Goal: Transaction & Acquisition: Subscribe to service/newsletter

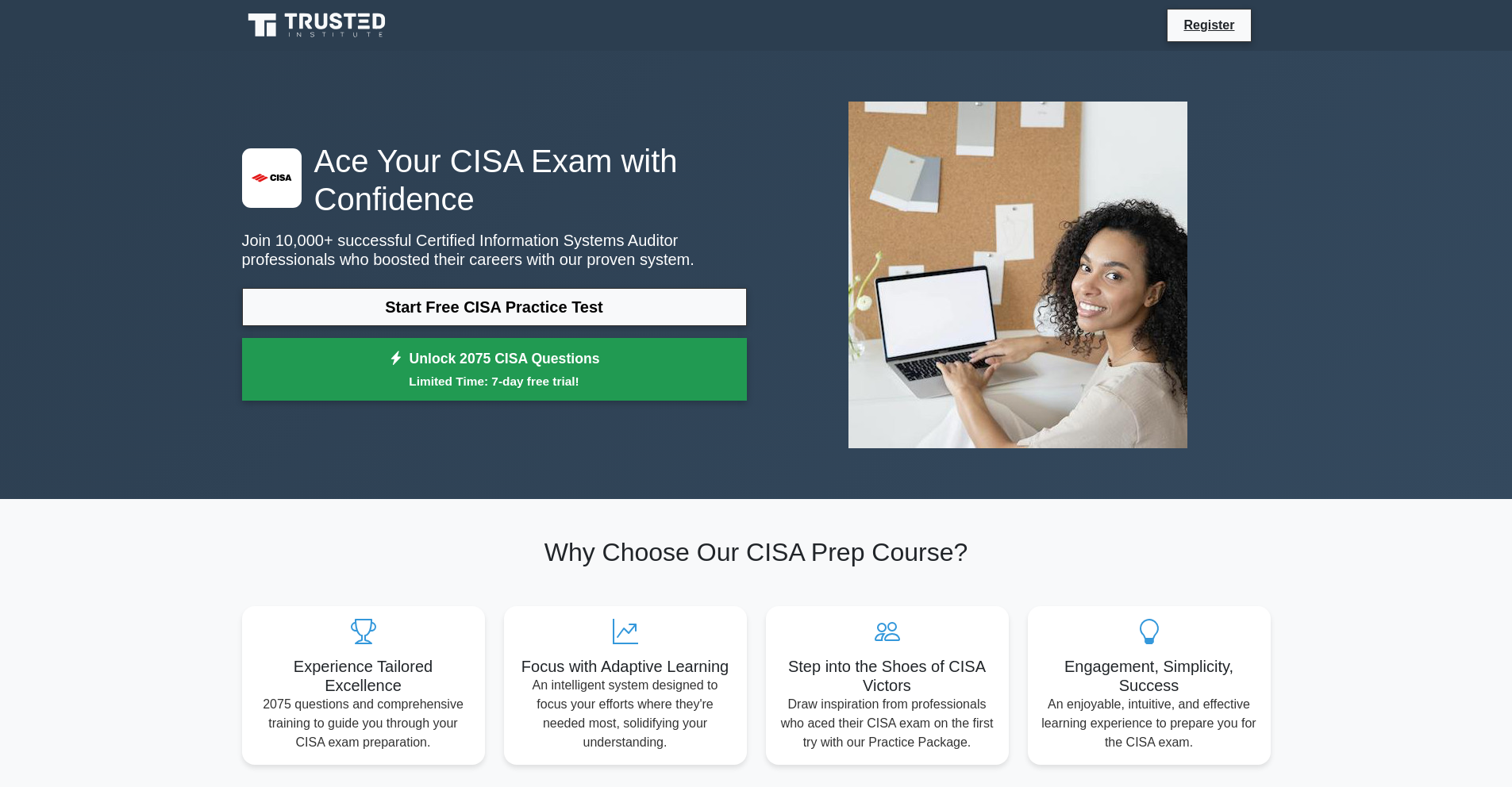
click at [634, 380] on small "Limited Time: 7-day free trial!" at bounding box center [494, 381] width 465 height 18
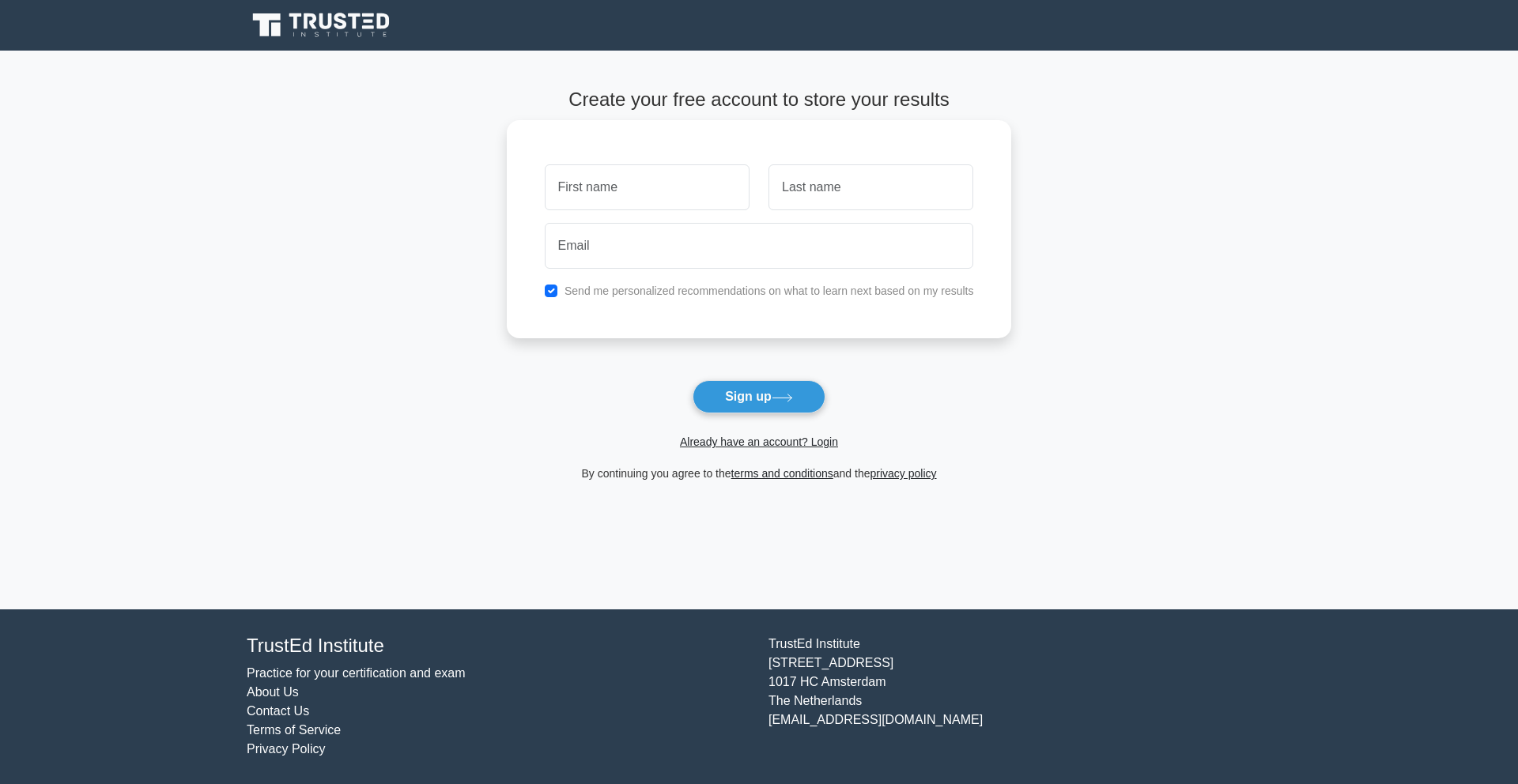
click at [673, 199] on input "text" at bounding box center [646, 187] width 204 height 46
click at [646, 193] on input "text" at bounding box center [646, 187] width 204 height 46
type input "Sreeman"
type input "Mishra"
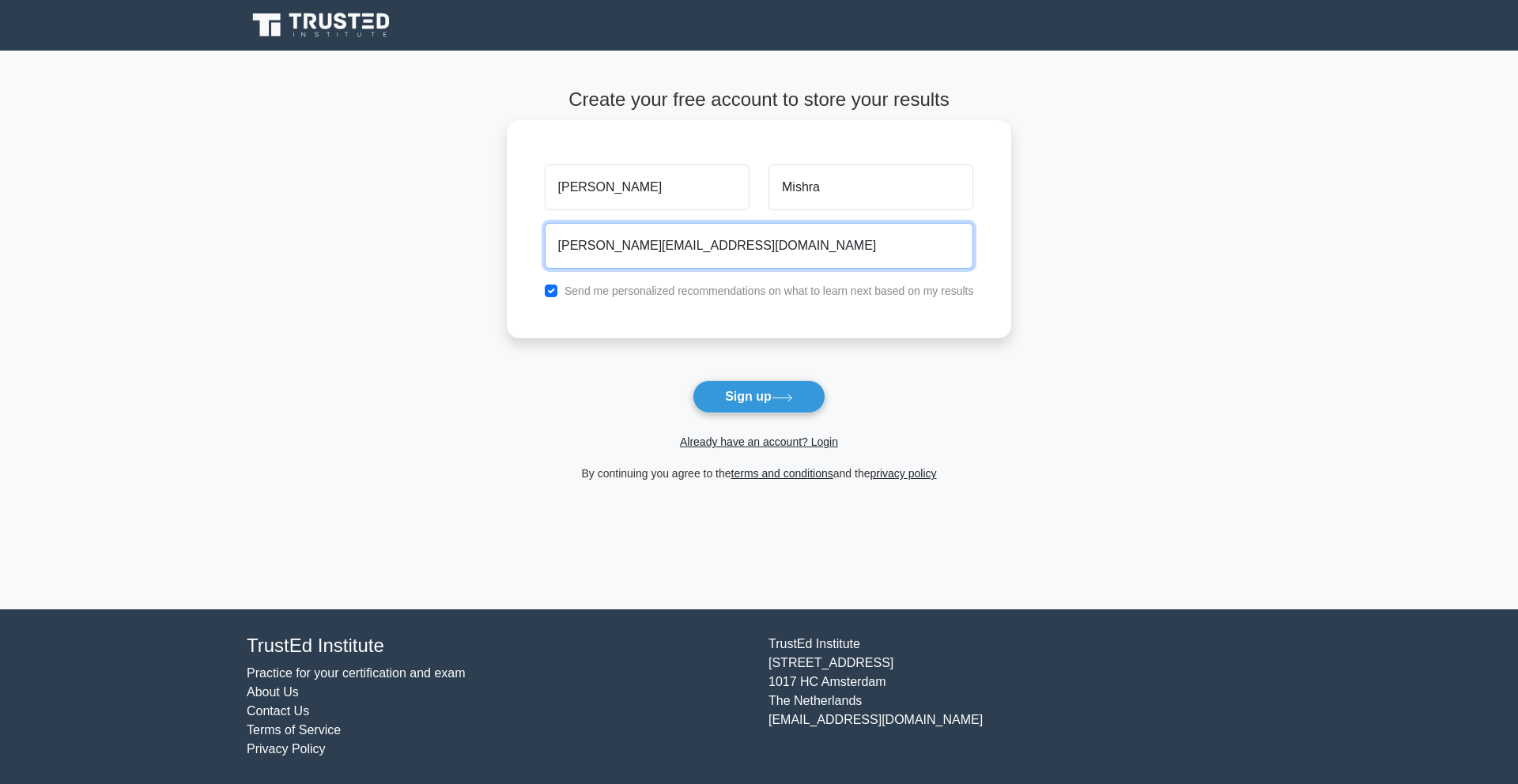
type input "sreeman.mishra@gmail.com"
click at [574, 290] on label "Send me personalized recommendations on what to learn next based on my results" at bounding box center [769, 291] width 410 height 13
click at [554, 286] on input "checkbox" at bounding box center [551, 291] width 13 height 13
checkbox input "false"
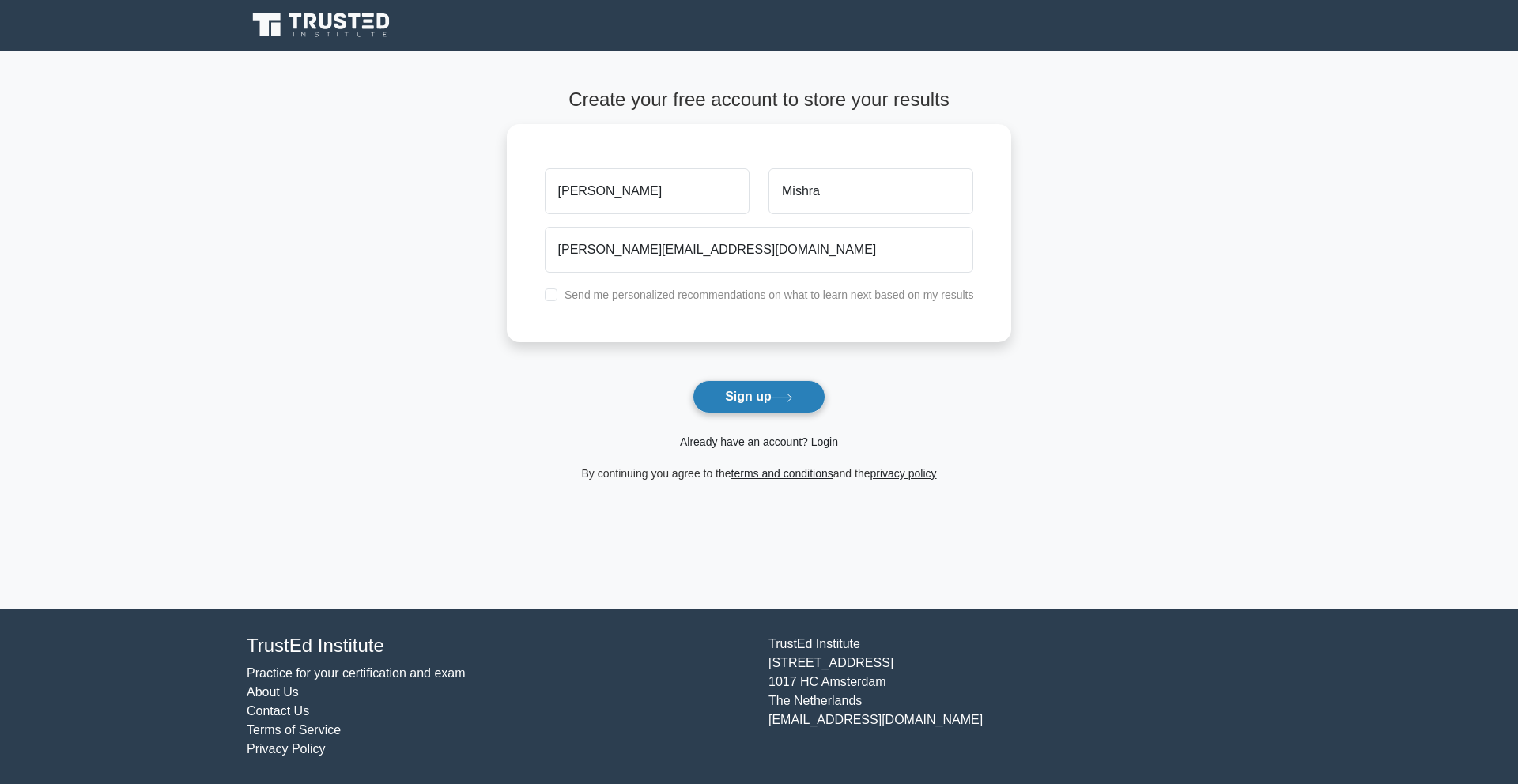
click at [766, 389] on button "Sign up" at bounding box center [759, 396] width 133 height 33
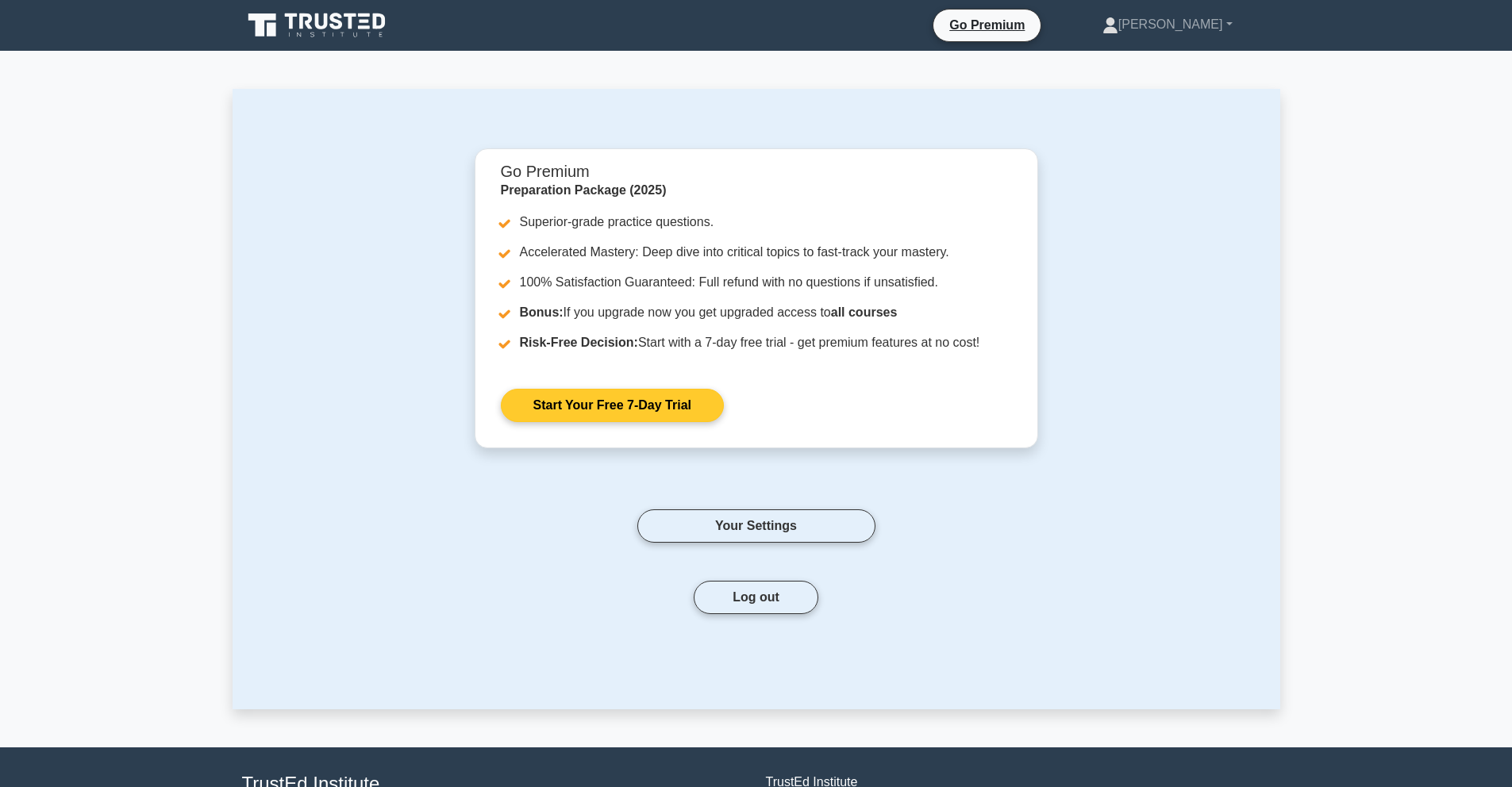
click at [664, 406] on link "Start Your Free 7-Day Trial" at bounding box center [612, 405] width 223 height 33
